Goal: Information Seeking & Learning: Learn about a topic

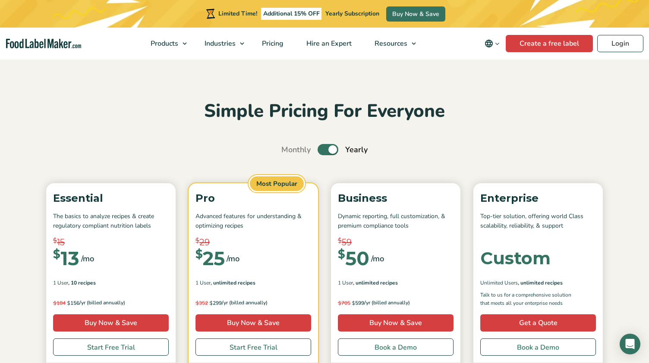
click at [332, 152] on label "Toggle" at bounding box center [328, 149] width 21 height 11
click at [289, 152] on input "Toggle" at bounding box center [286, 150] width 6 height 6
checkbox input "false"
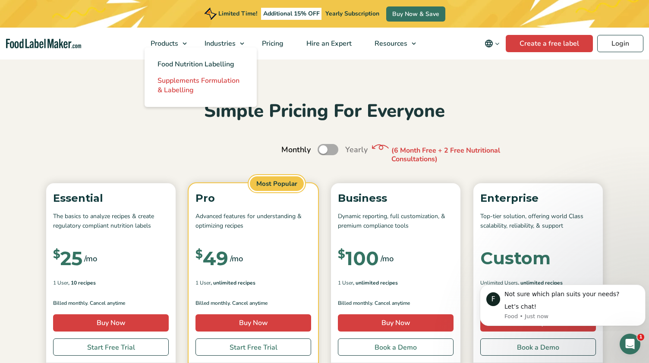
click at [187, 85] on span "Supplements Formulation & Labelling" at bounding box center [199, 85] width 82 height 19
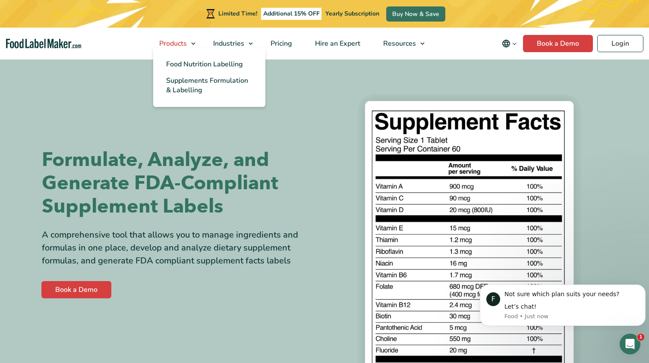
click at [195, 43] on link "Products" at bounding box center [174, 44] width 52 height 32
click at [200, 63] on span "Food Nutrition Labelling" at bounding box center [204, 64] width 77 height 9
